Goal: Transaction & Acquisition: Purchase product/service

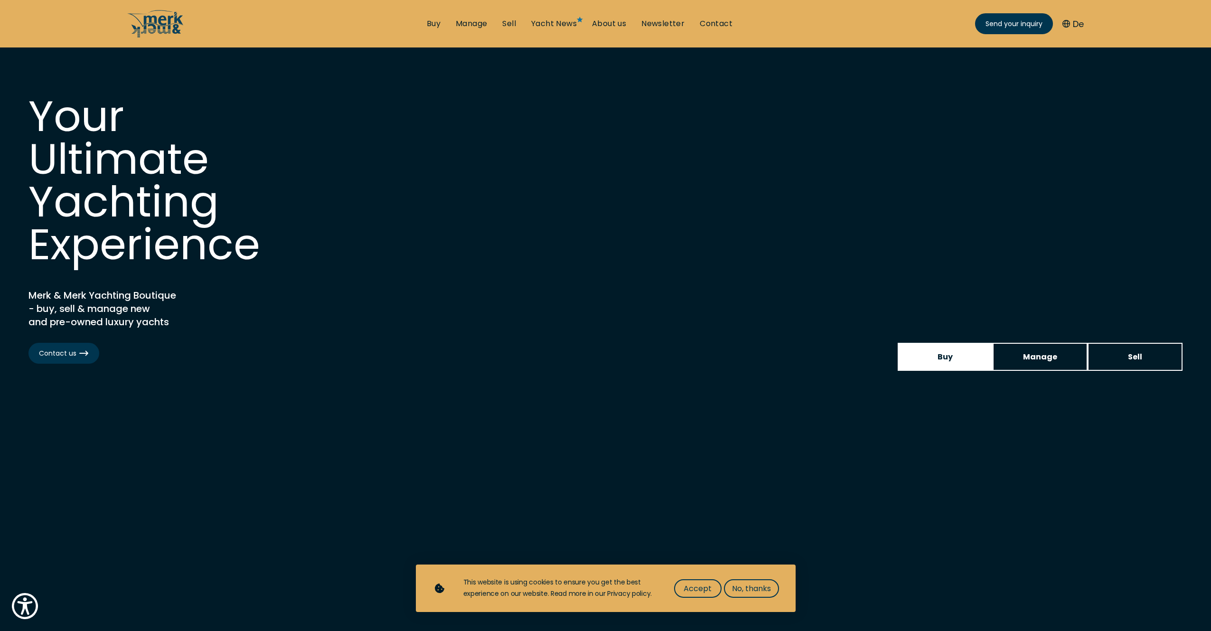
click at [935, 356] on link "Buy" at bounding box center [945, 357] width 95 height 28
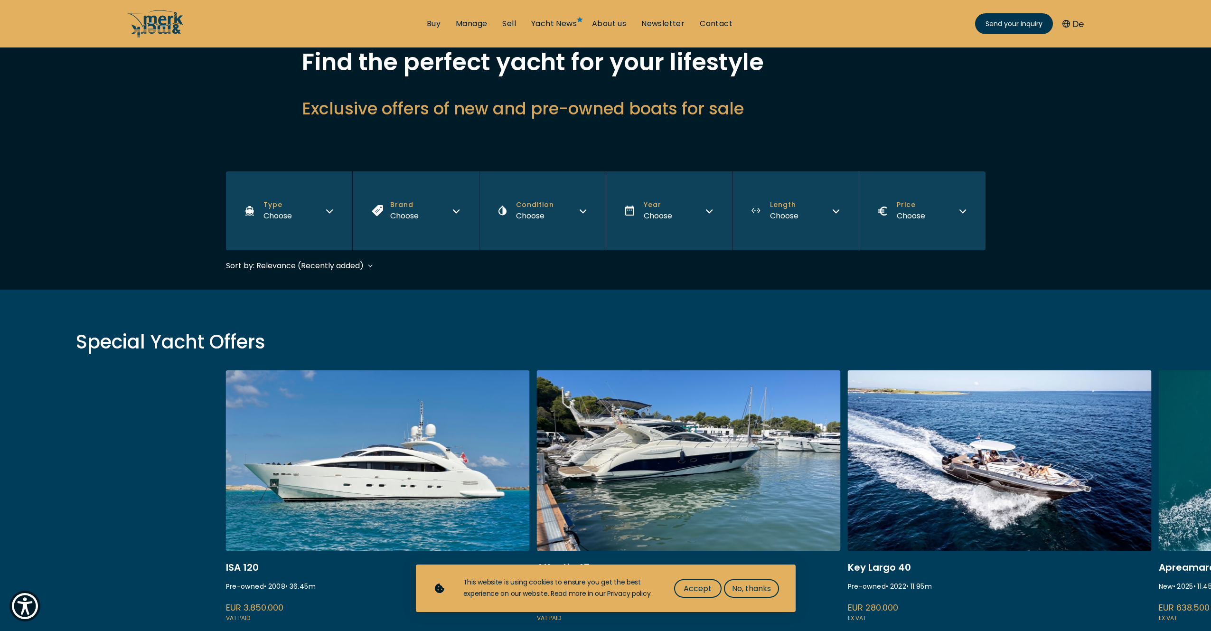
scroll to position [71, 0]
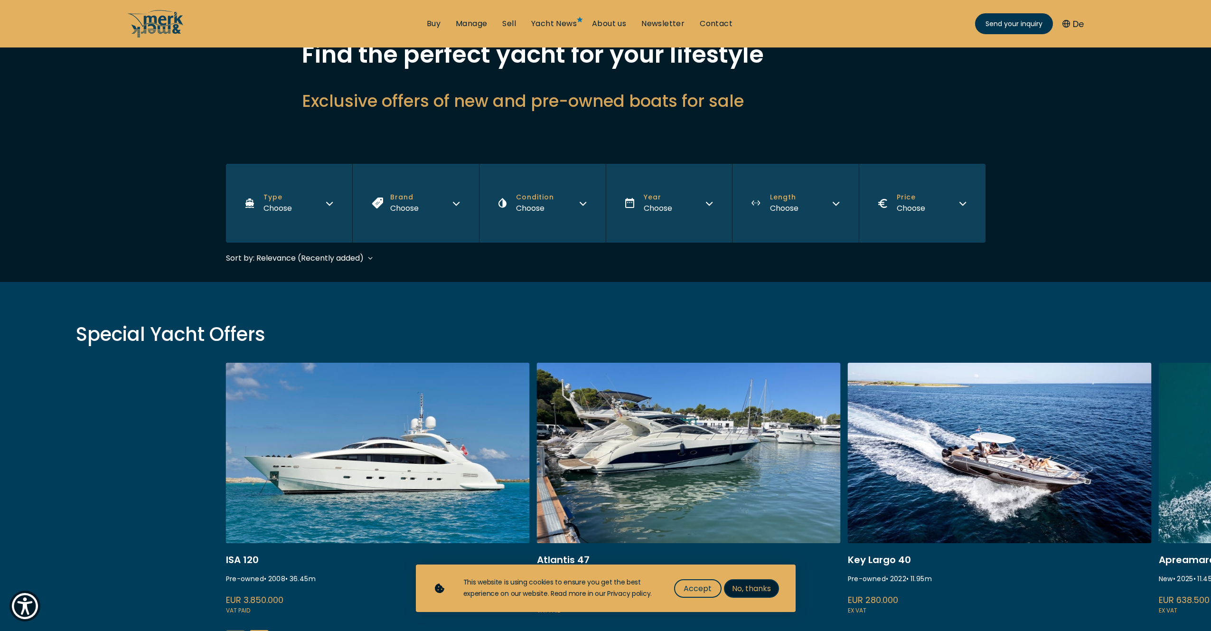
click at [753, 588] on span "No, thanks" at bounding box center [751, 588] width 39 height 12
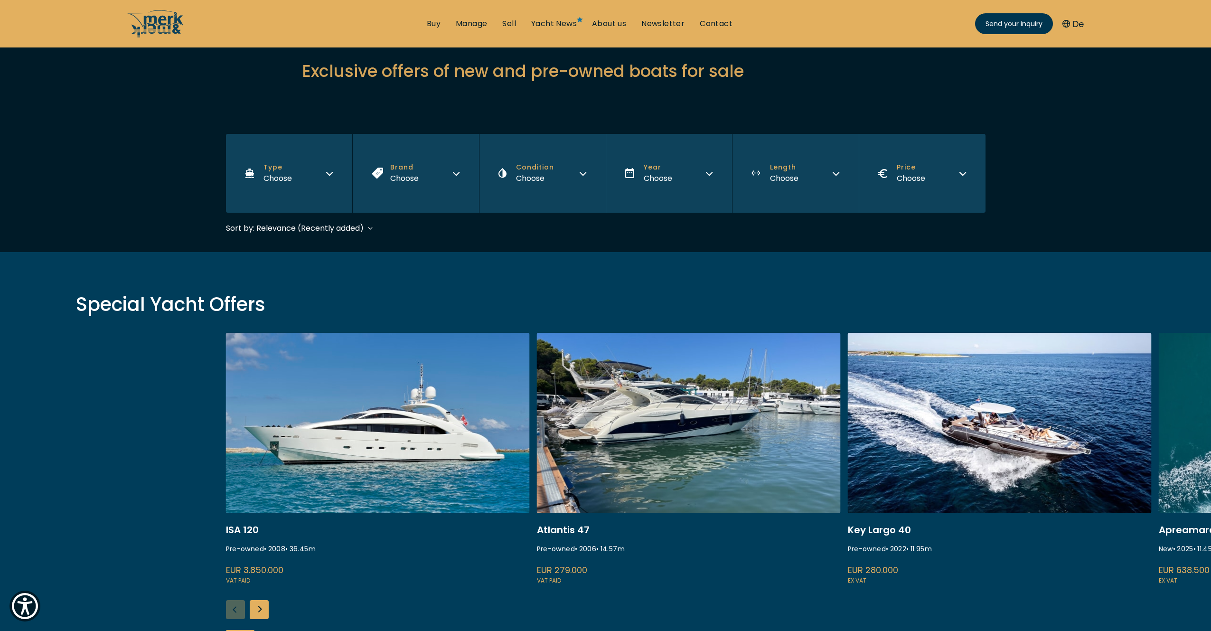
scroll to position [138, 0]
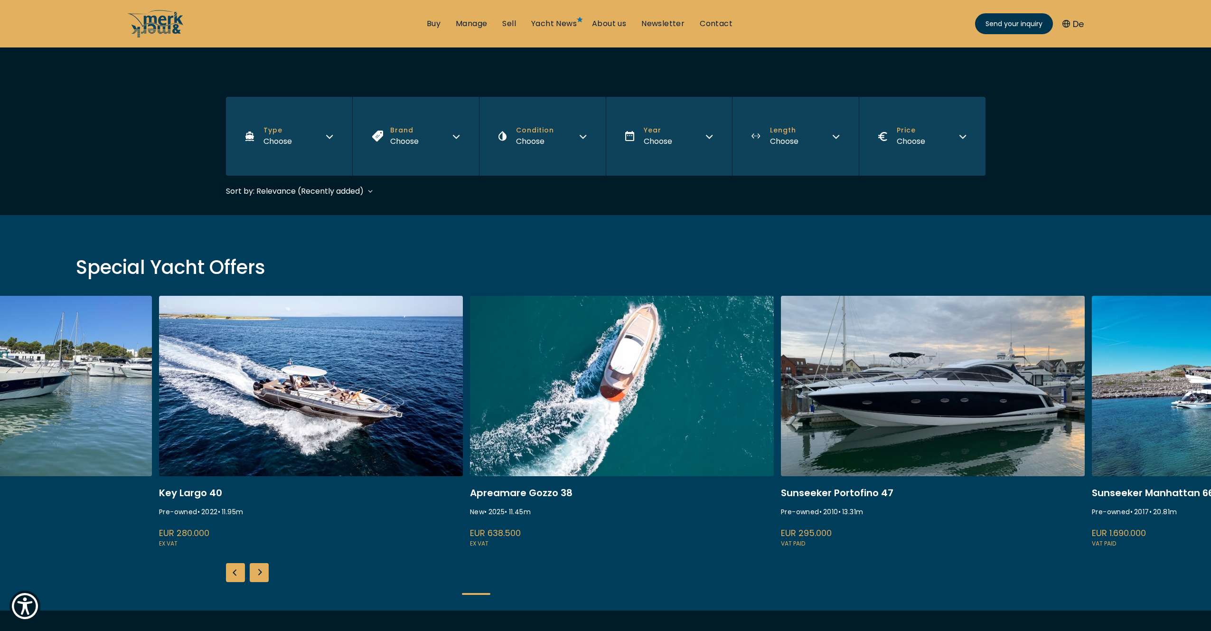
click at [284, 325] on link at bounding box center [311, 422] width 304 height 253
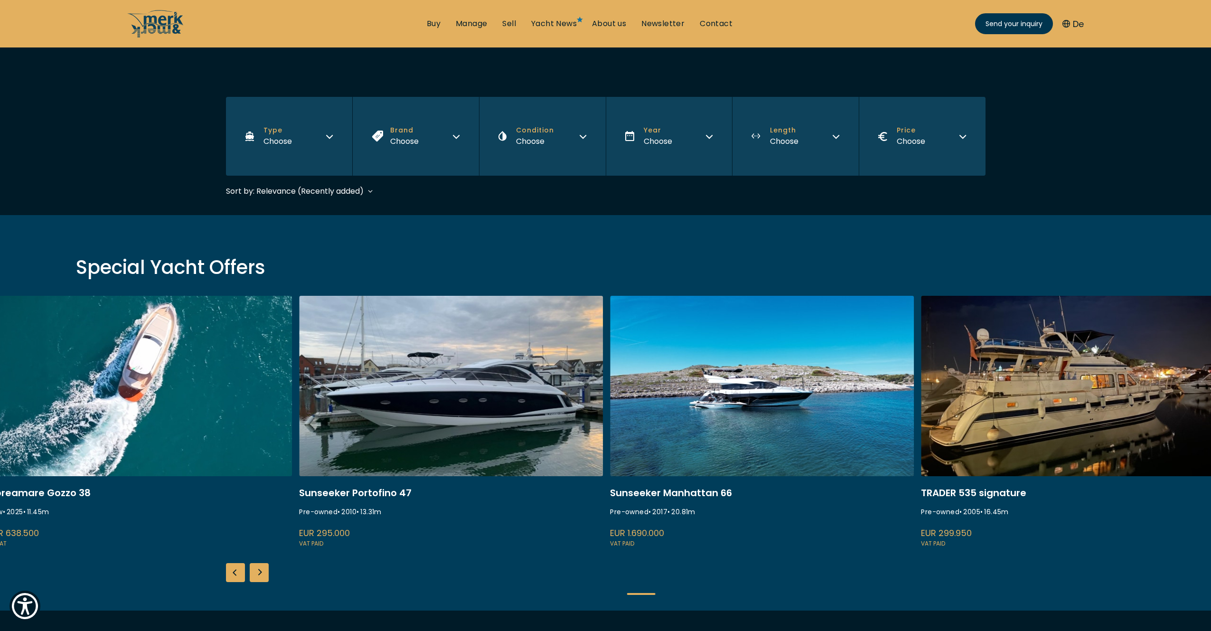
click at [473, 353] on link at bounding box center [451, 422] width 304 height 253
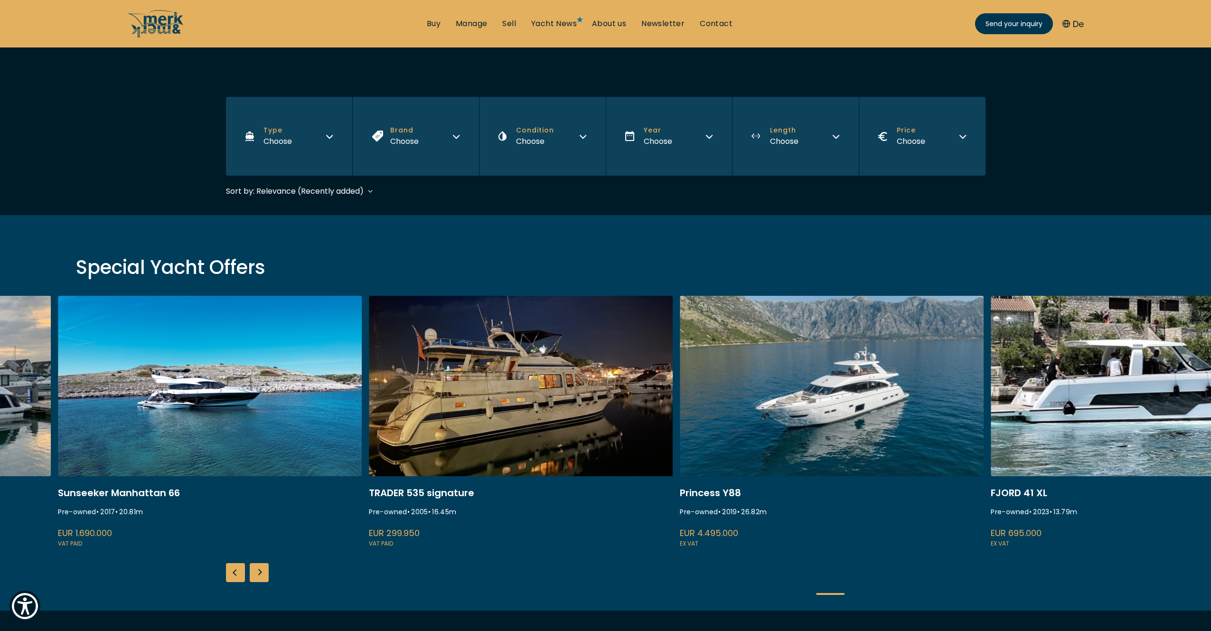
click at [481, 349] on link at bounding box center [521, 422] width 304 height 253
click at [521, 396] on link at bounding box center [521, 422] width 304 height 253
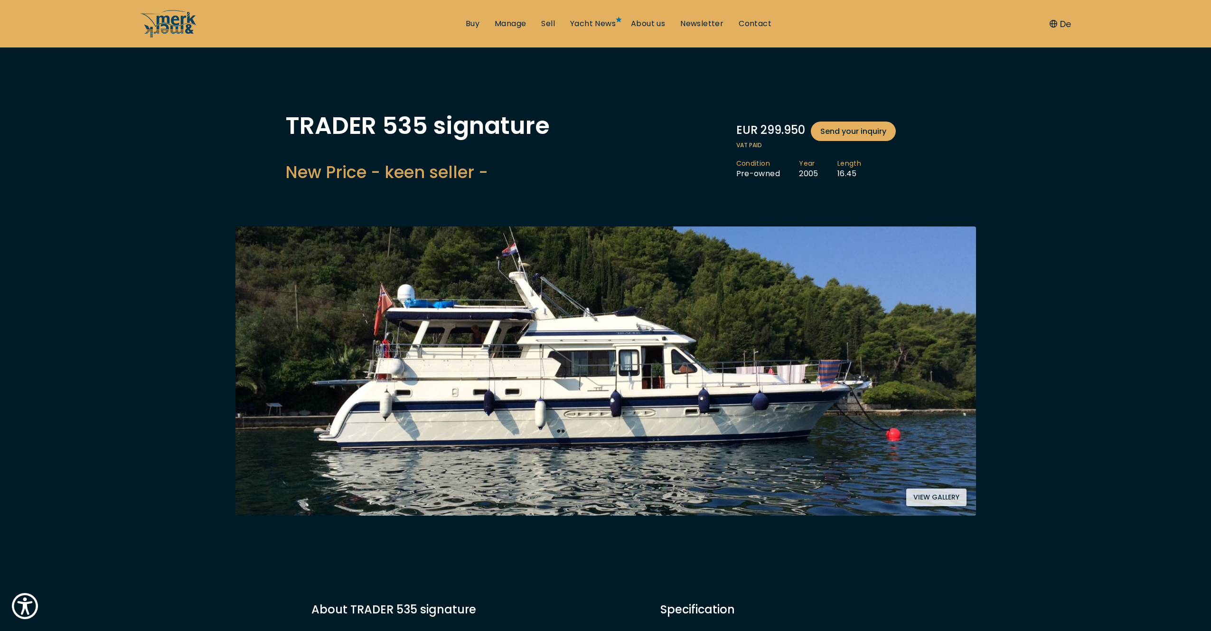
click at [938, 497] on button "View gallery" at bounding box center [936, 497] width 60 height 18
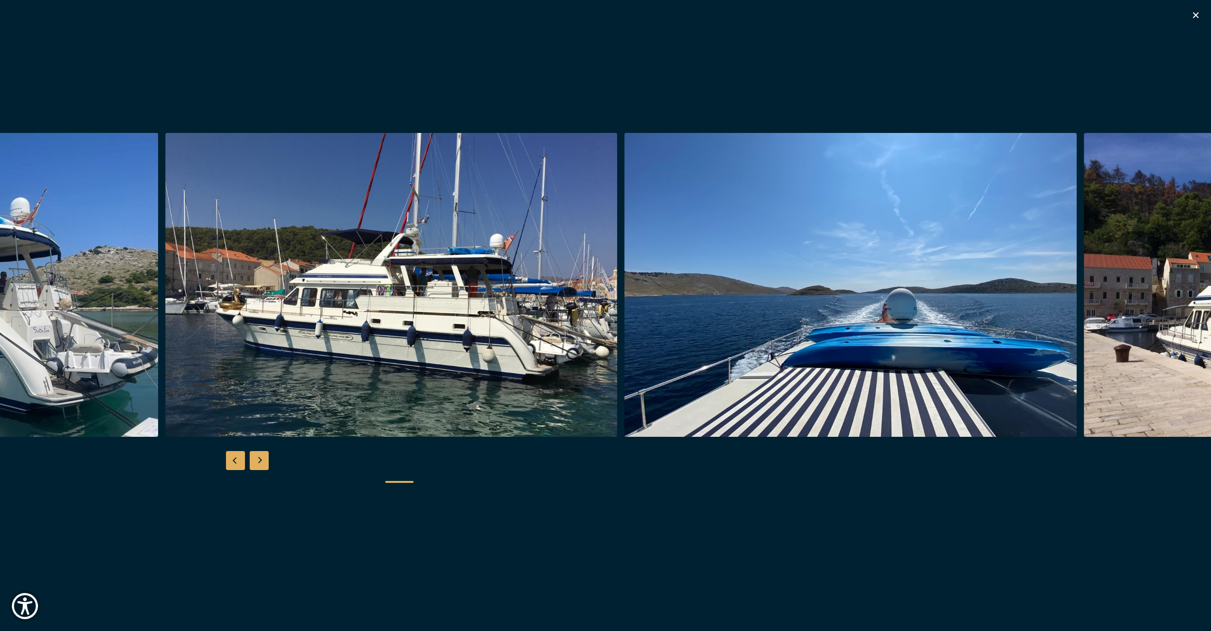
click at [359, 314] on img "button" at bounding box center [391, 285] width 452 height 304
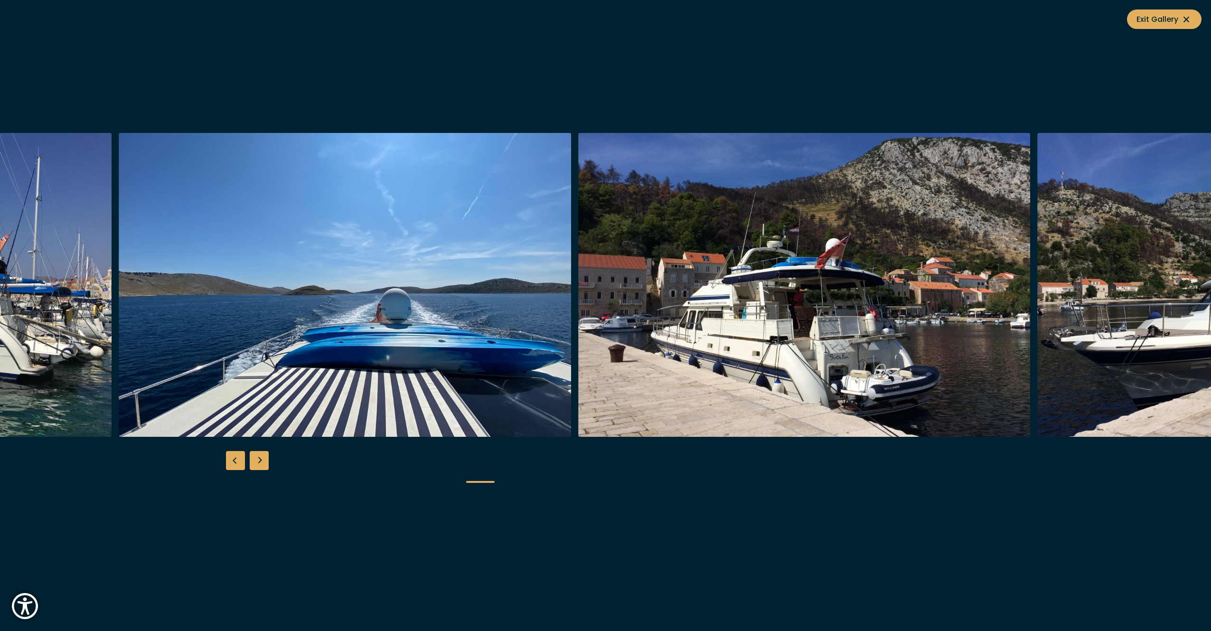
click at [307, 328] on img "button" at bounding box center [345, 285] width 452 height 304
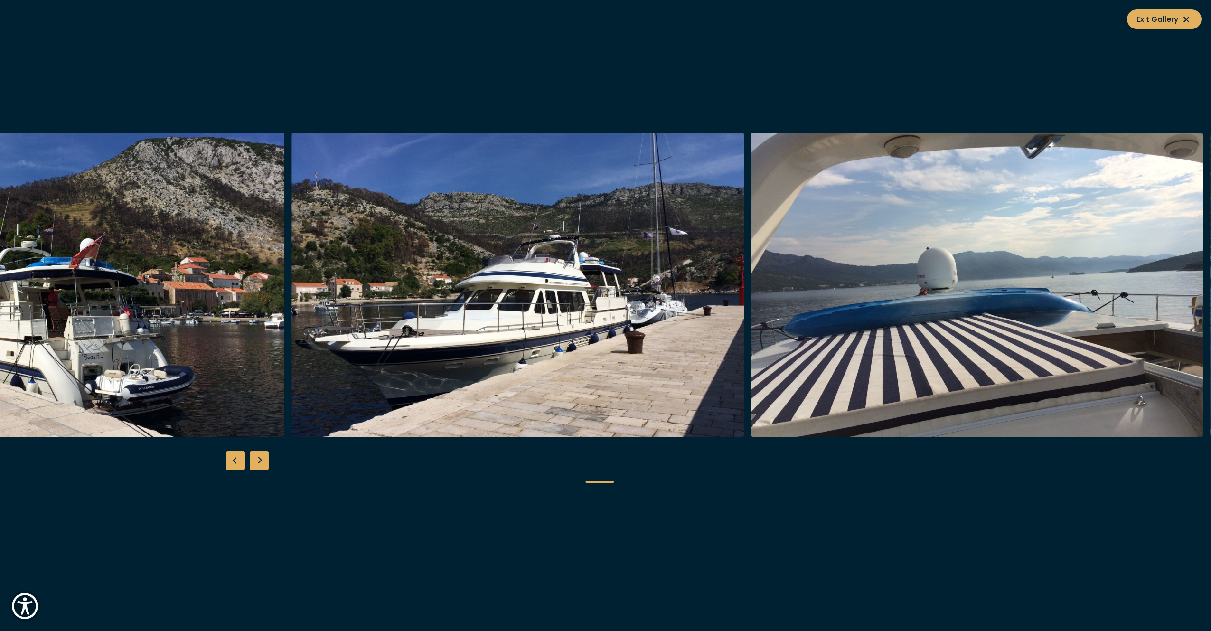
click at [298, 297] on img "button" at bounding box center [517, 285] width 452 height 304
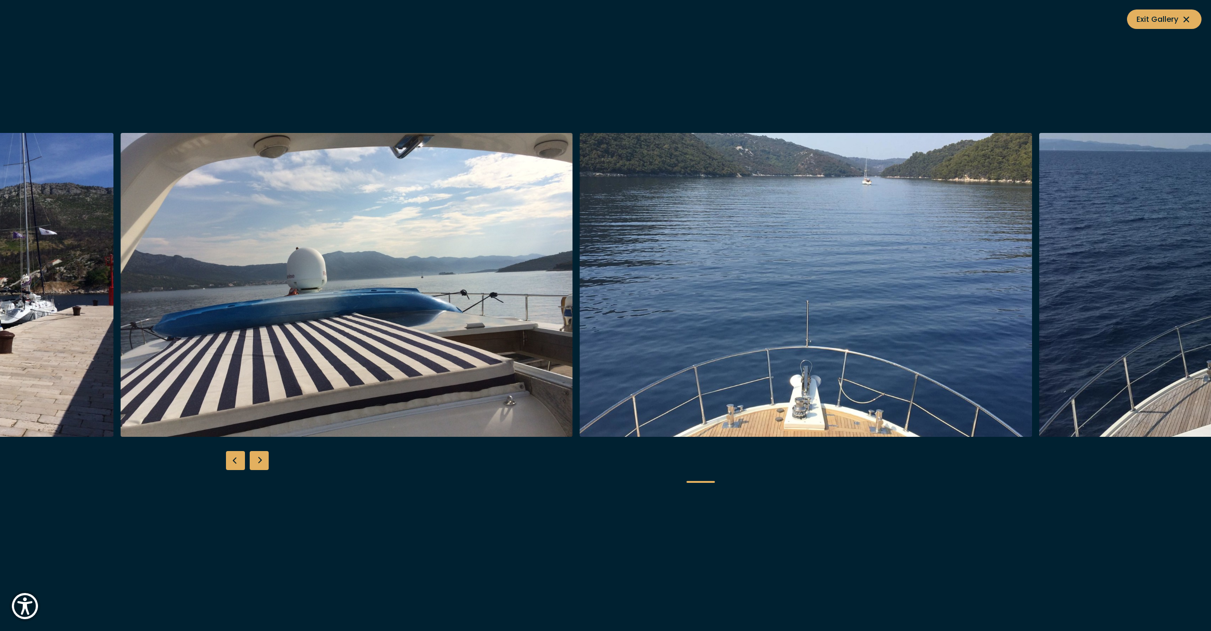
click at [303, 303] on img "button" at bounding box center [347, 285] width 452 height 304
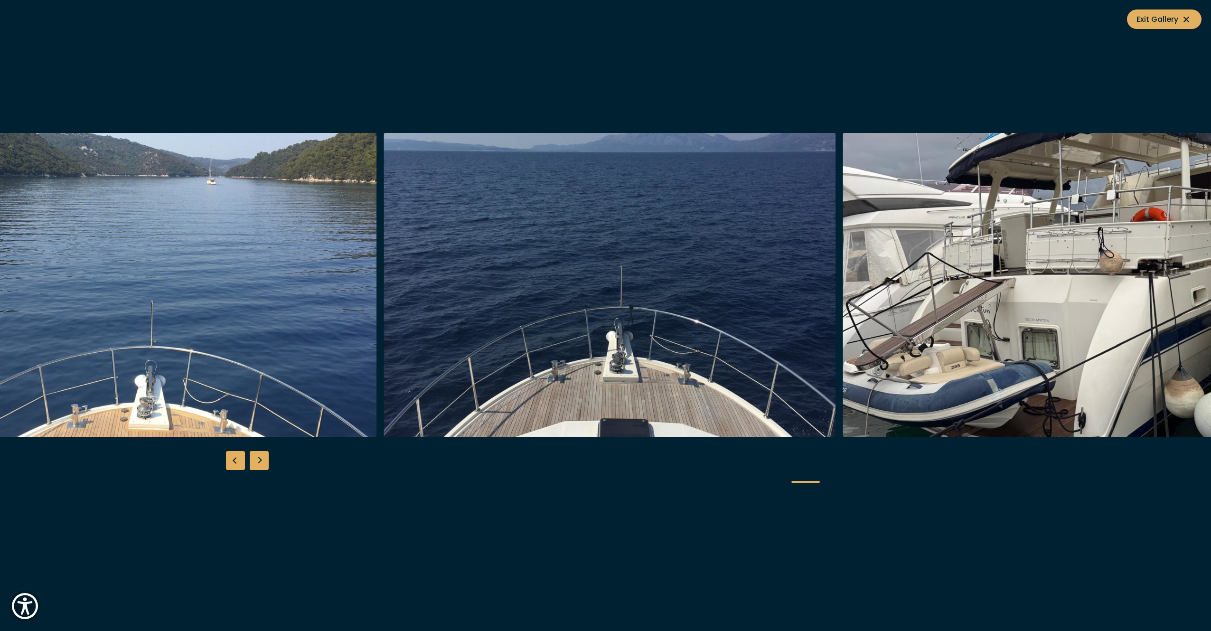
click at [433, 308] on img "button" at bounding box center [609, 285] width 452 height 304
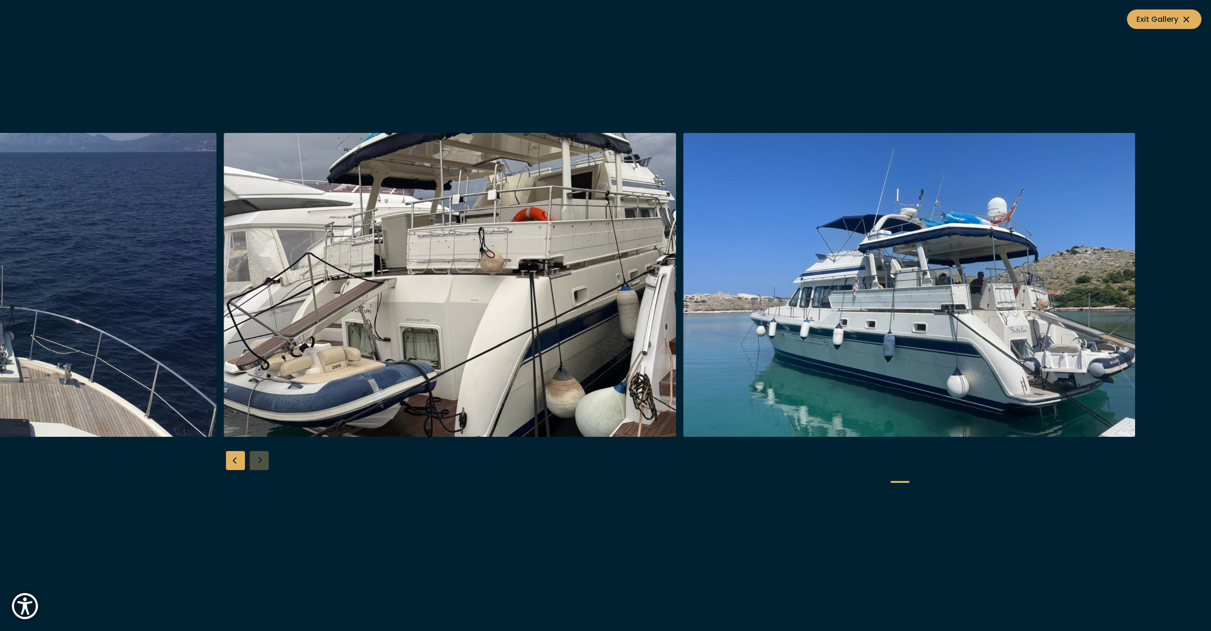
click at [439, 297] on img "button" at bounding box center [450, 285] width 452 height 304
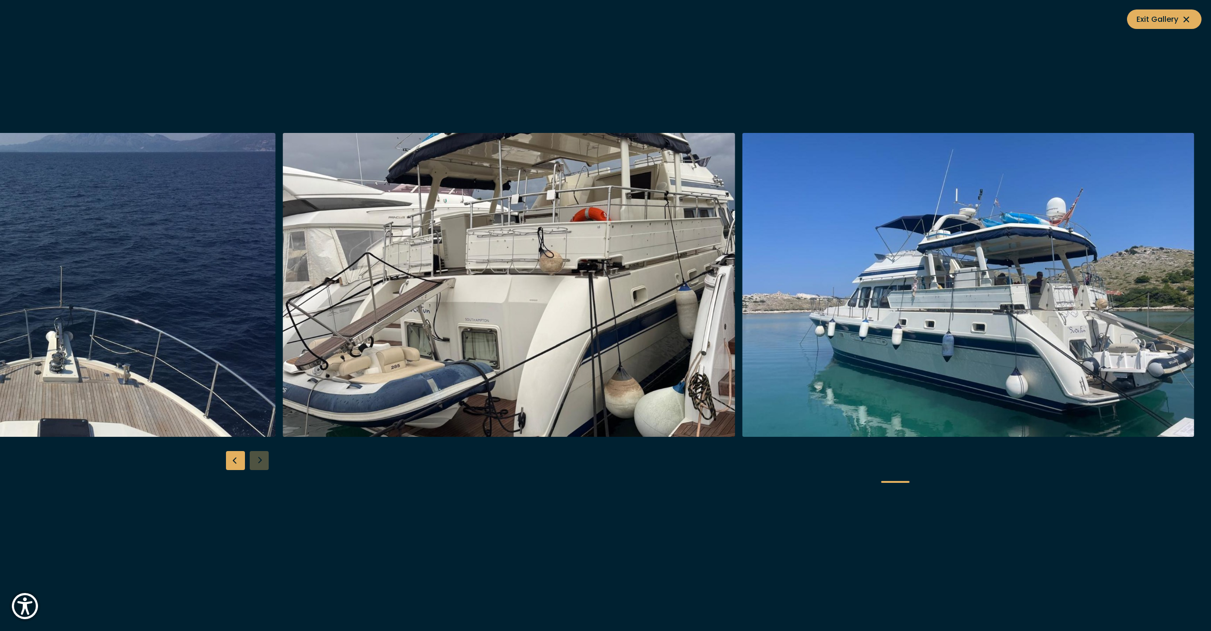
click at [1185, 21] on icon at bounding box center [1185, 19] width 11 height 11
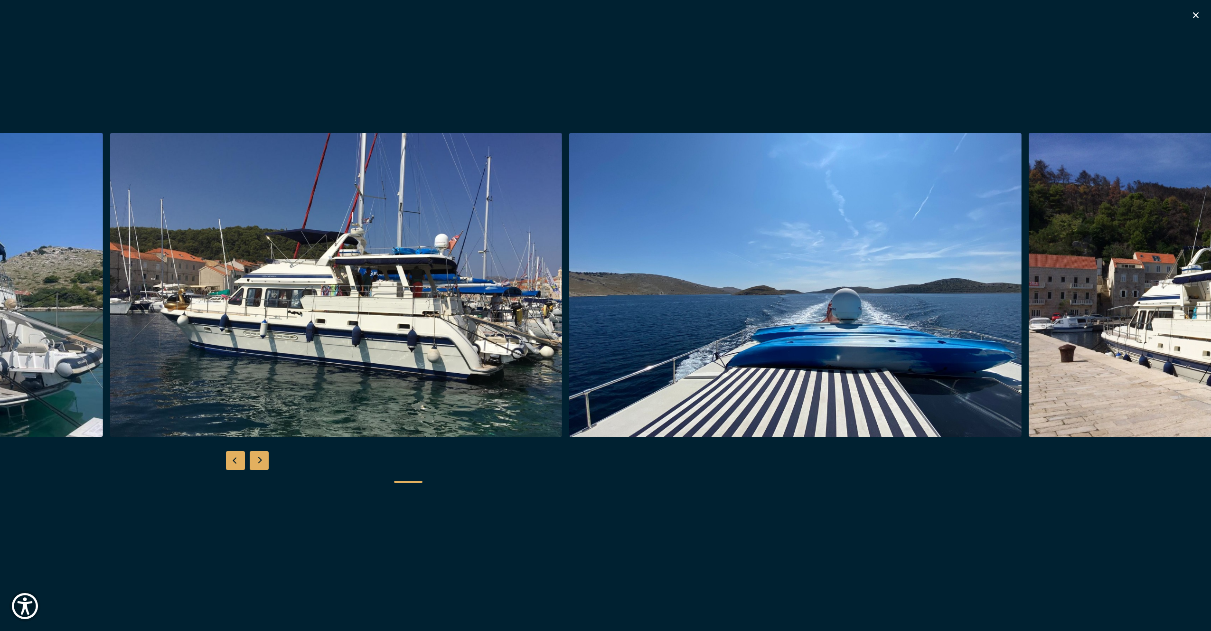
scroll to position [356, 0]
click at [1197, 15] on icon "button" at bounding box center [1195, 14] width 11 height 11
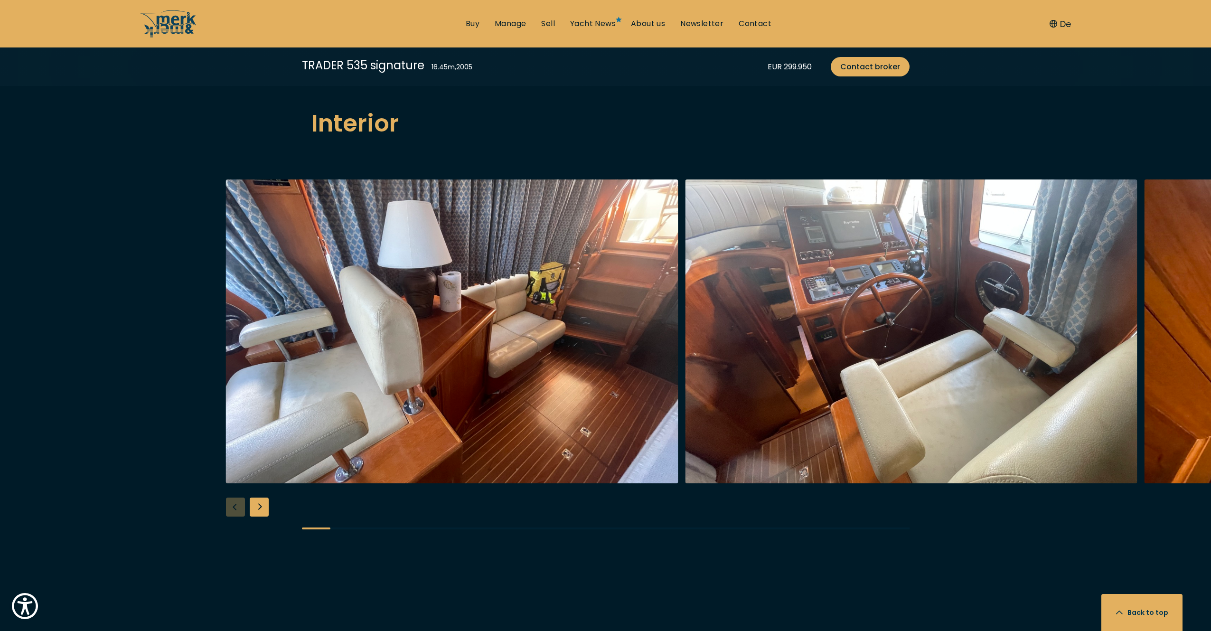
scroll to position [1485, 0]
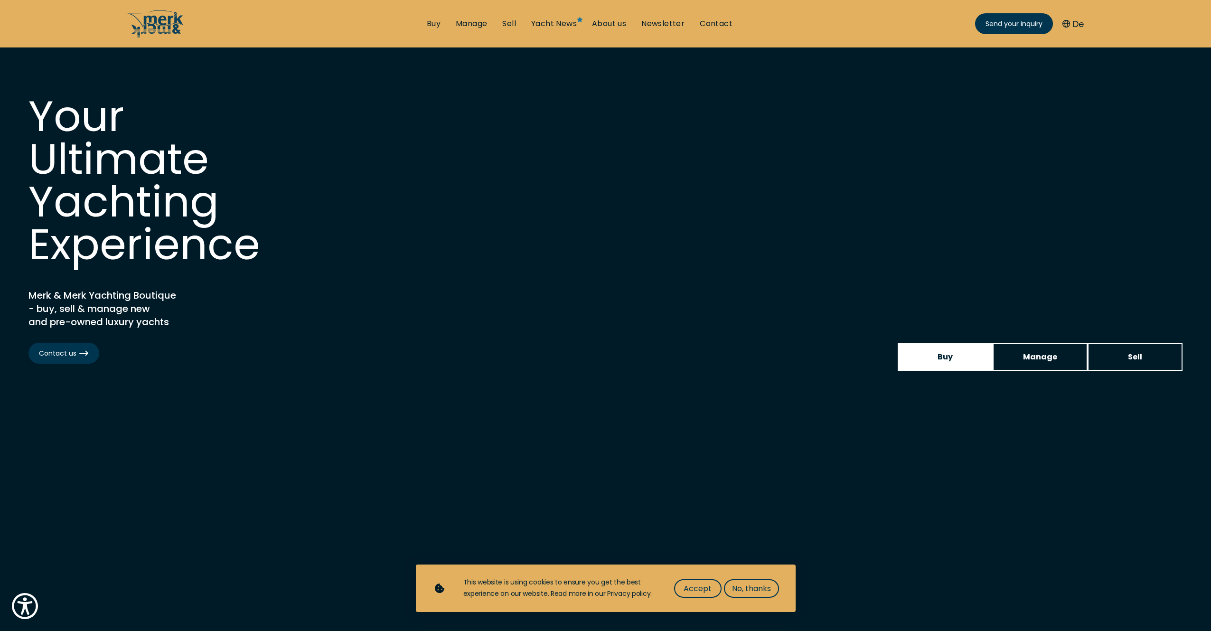
click at [950, 358] on span "Buy" at bounding box center [944, 357] width 15 height 12
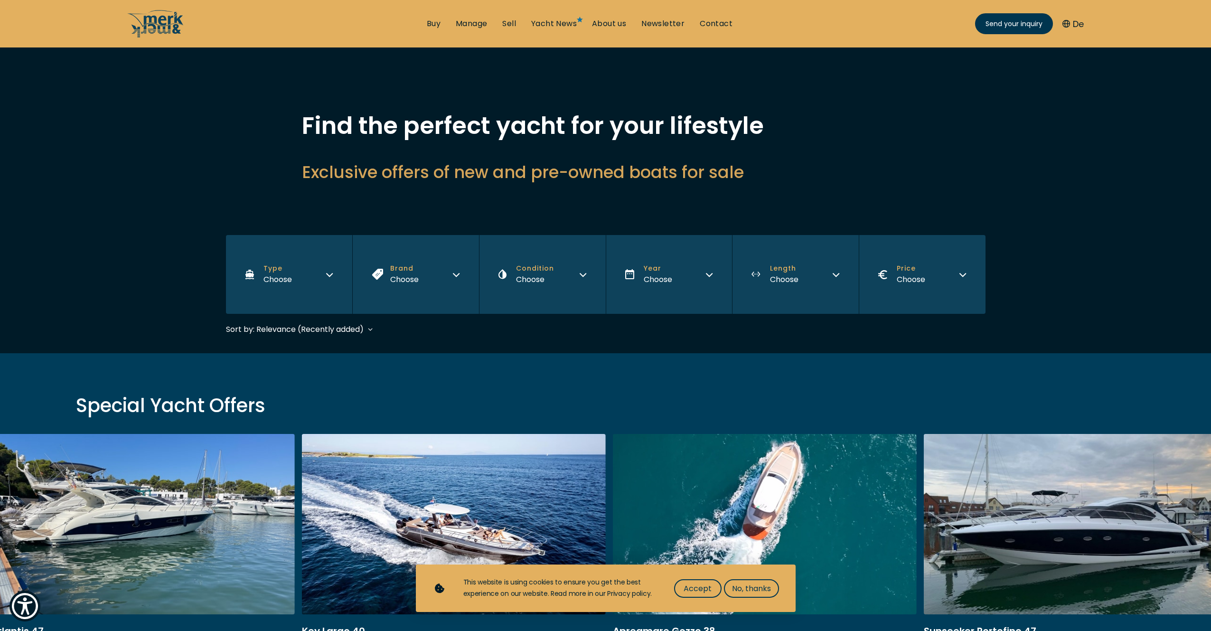
click at [495, 495] on link at bounding box center [454, 560] width 304 height 253
click at [759, 586] on span "No, thanks" at bounding box center [751, 588] width 39 height 12
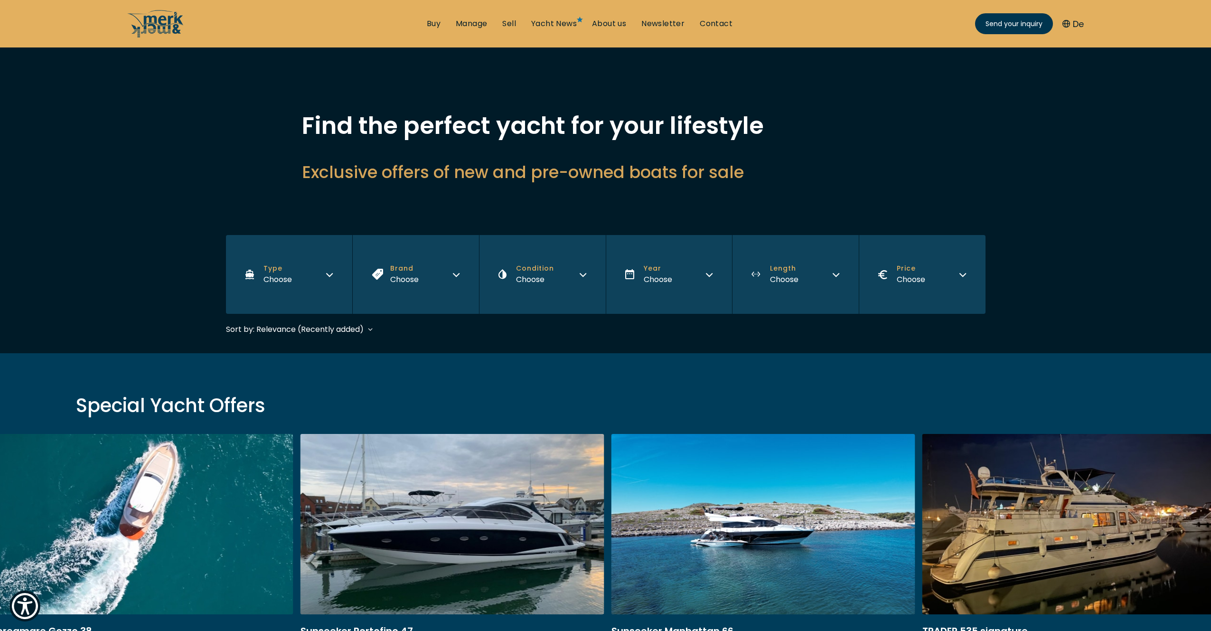
click at [444, 526] on link "kjn" at bounding box center [452, 560] width 304 height 253
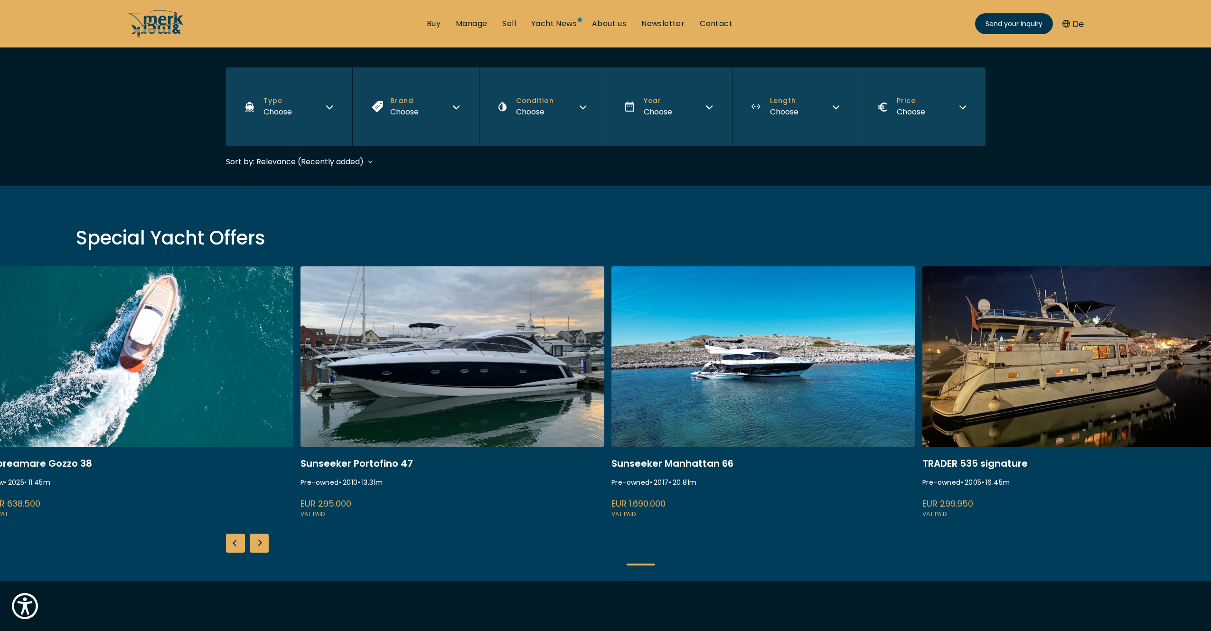
scroll to position [171, 0]
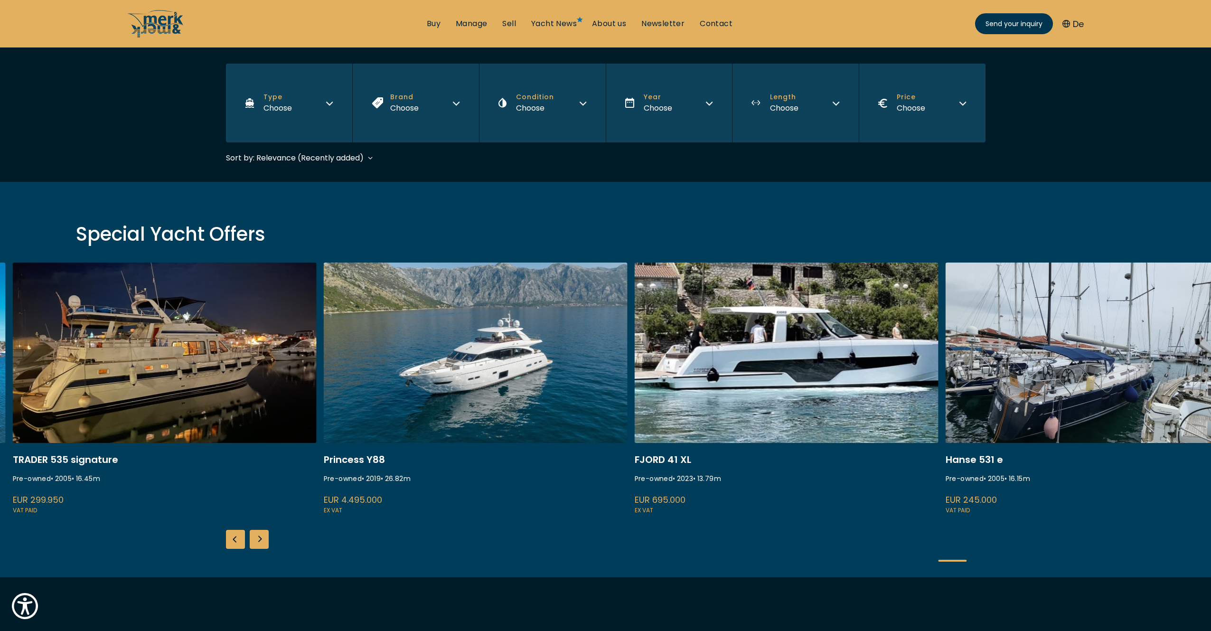
click at [116, 329] on link "trader 535 signature" at bounding box center [165, 388] width 304 height 253
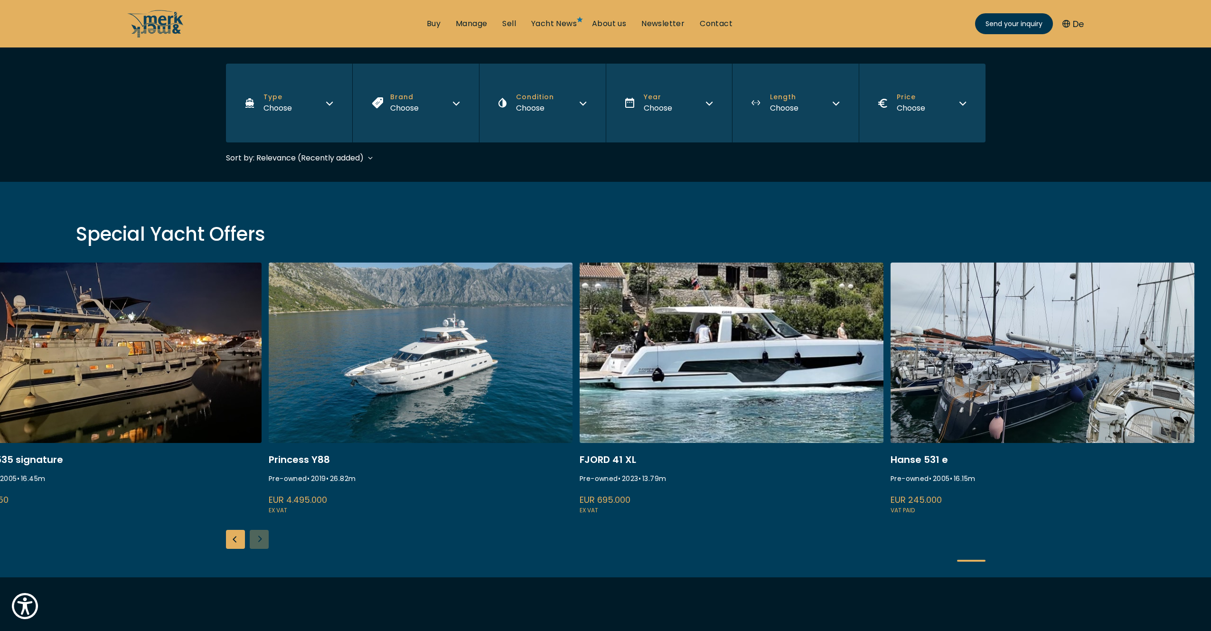
click at [730, 368] on link "fjord 41 xl" at bounding box center [732, 388] width 304 height 253
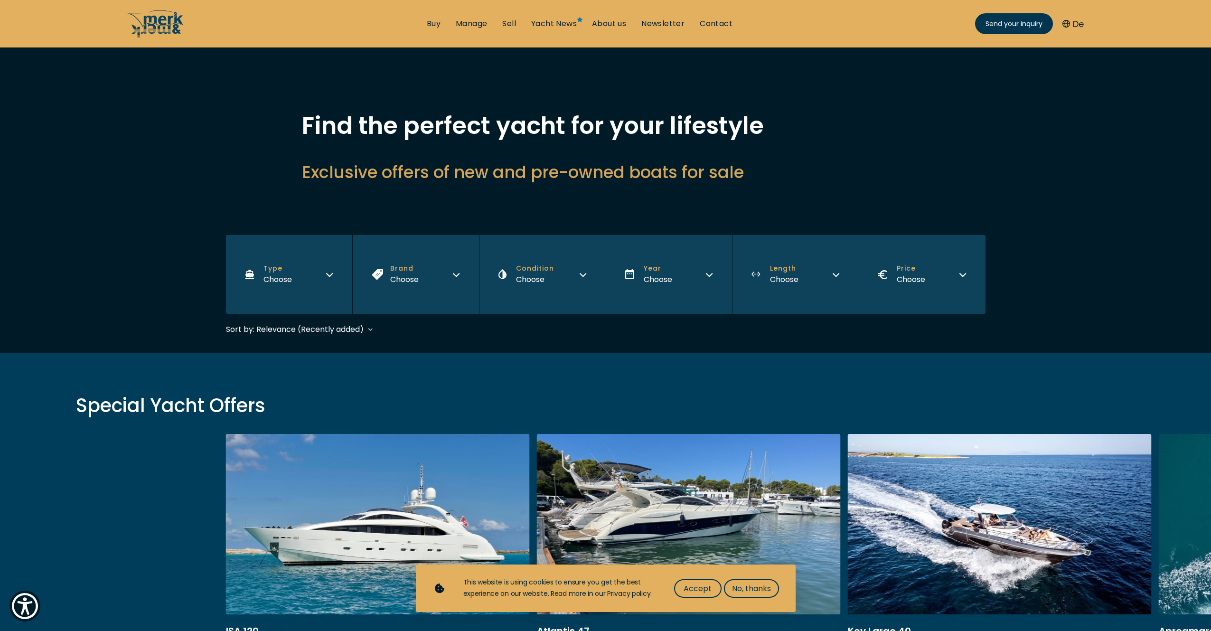
click at [1080, 24] on button "De" at bounding box center [1072, 24] width 21 height 13
